Goal: Information Seeking & Learning: Learn about a topic

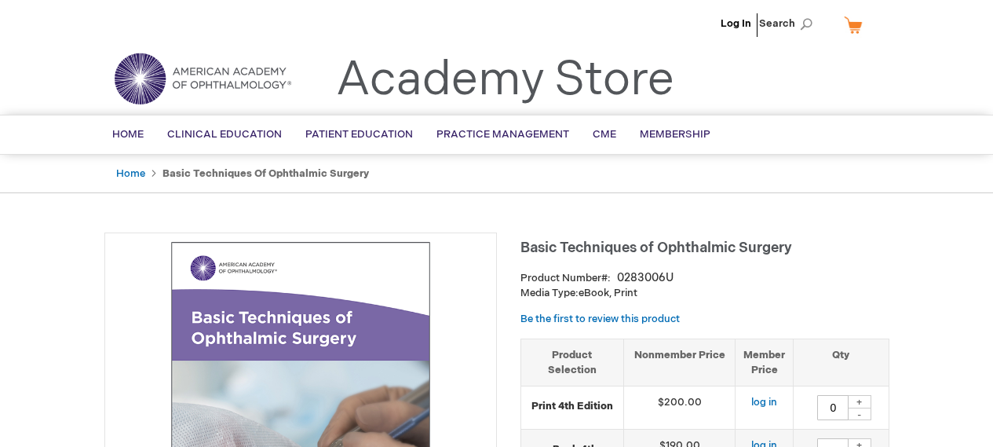
type input "0"
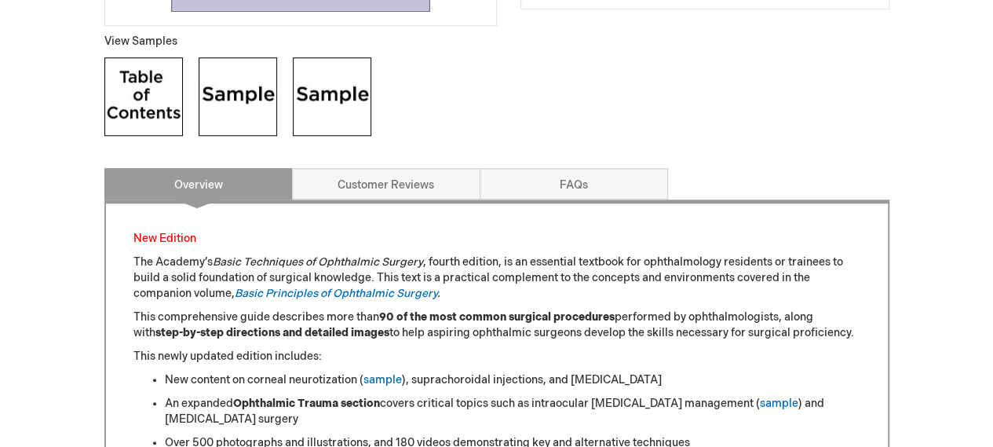
scroll to position [550, 0]
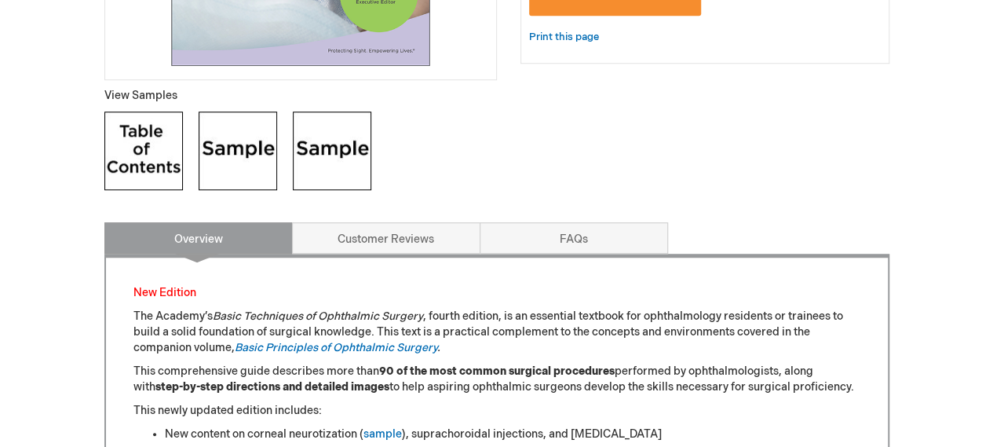
click at [261, 147] on img at bounding box center [238, 150] width 79 height 79
click at [333, 145] on img at bounding box center [332, 150] width 79 height 79
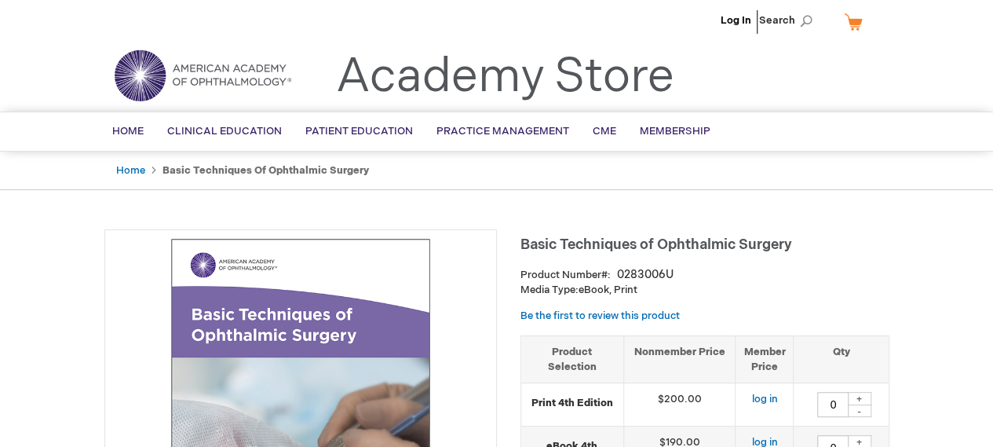
scroll to position [0, 0]
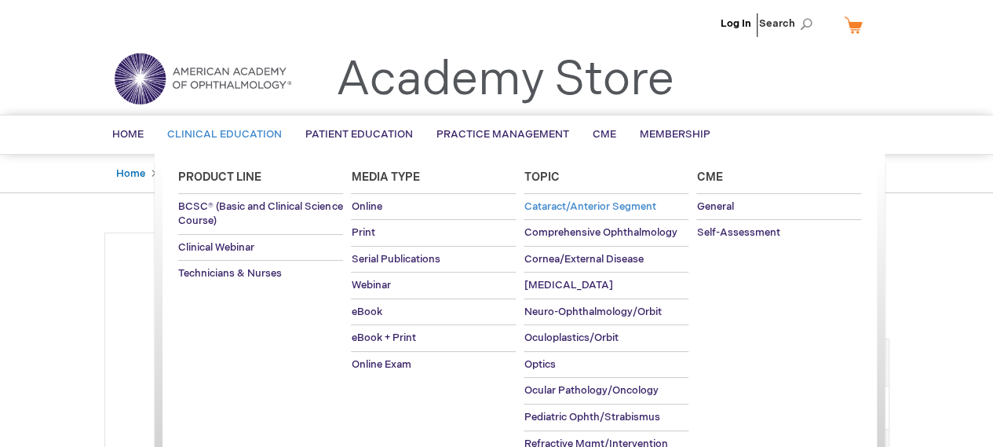
click at [548, 200] on span "Cataract/Anterior Segment" at bounding box center [590, 206] width 132 height 13
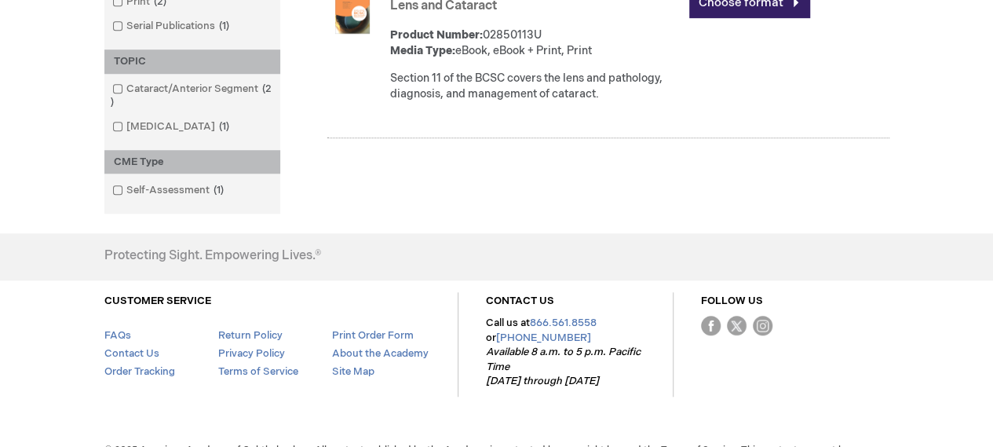
scroll to position [565, 0]
